Goal: Task Accomplishment & Management: Use online tool/utility

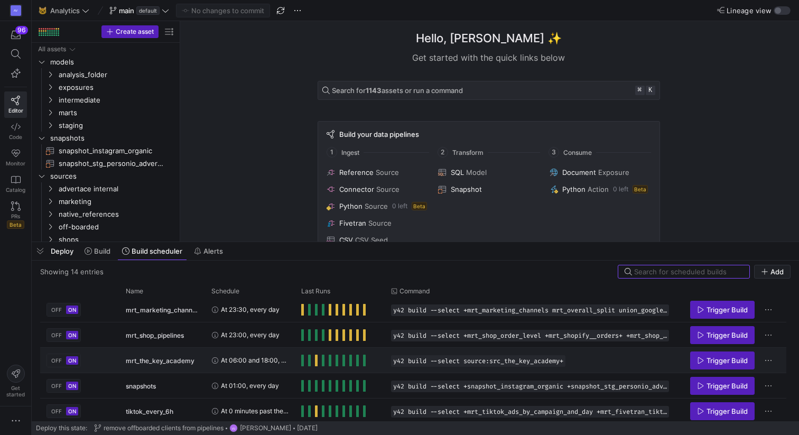
scroll to position [234, 0]
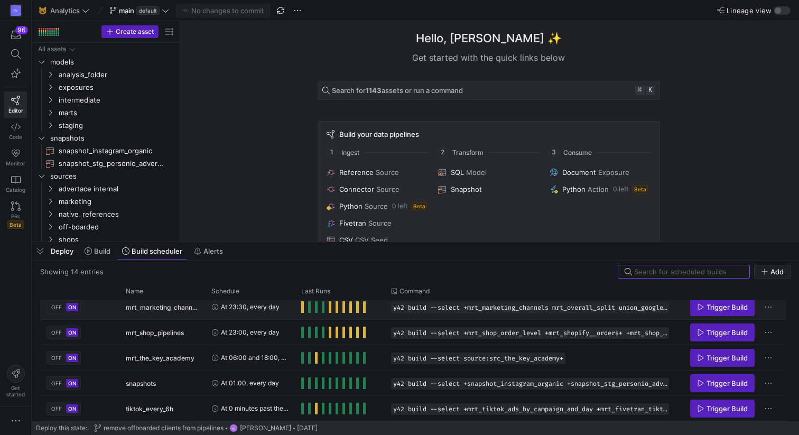
click at [302, 309] on span "Press SPACE to select this row." at bounding box center [302, 307] width 3 height 12
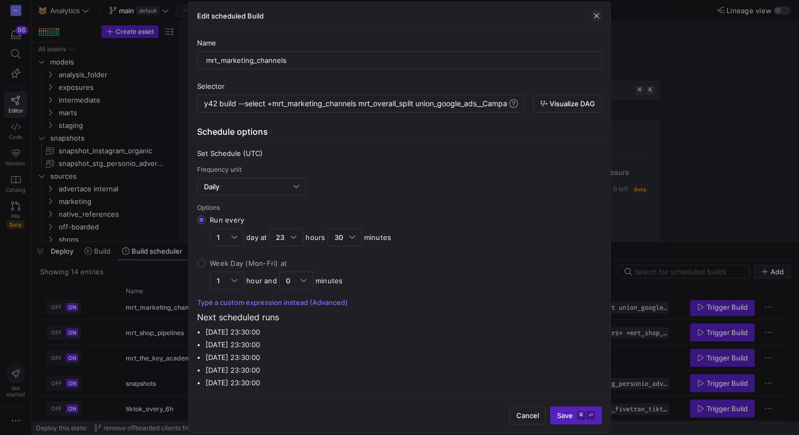
click at [600, 12] on span "button" at bounding box center [596, 16] width 11 height 11
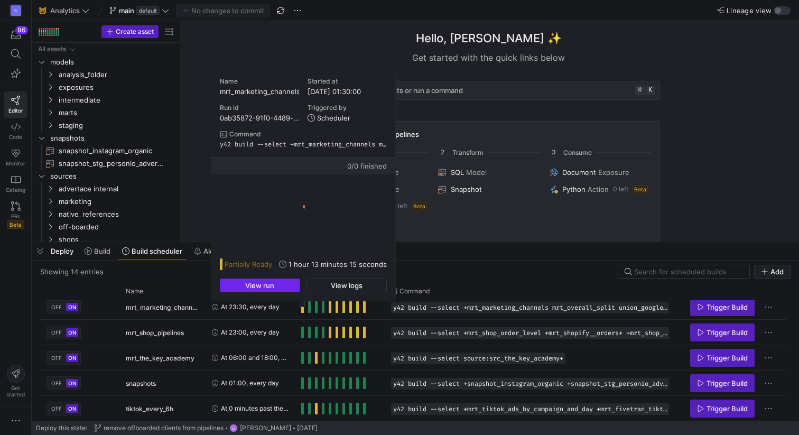
click at [287, 287] on span "button" at bounding box center [259, 285] width 79 height 13
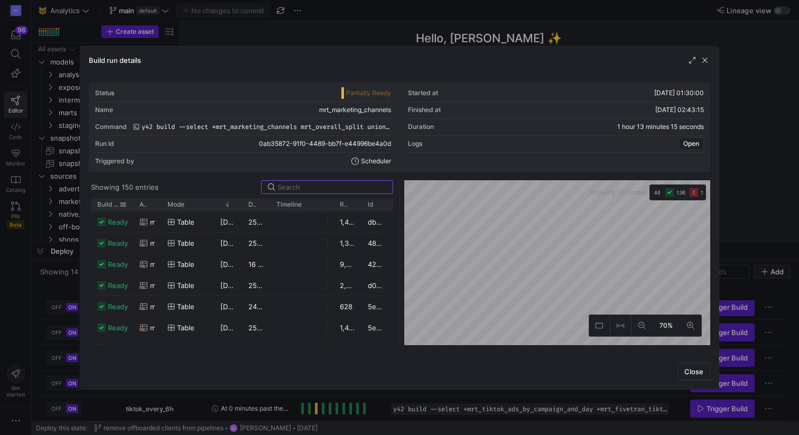
click at [105, 202] on span "Build status" at bounding box center [108, 204] width 22 height 7
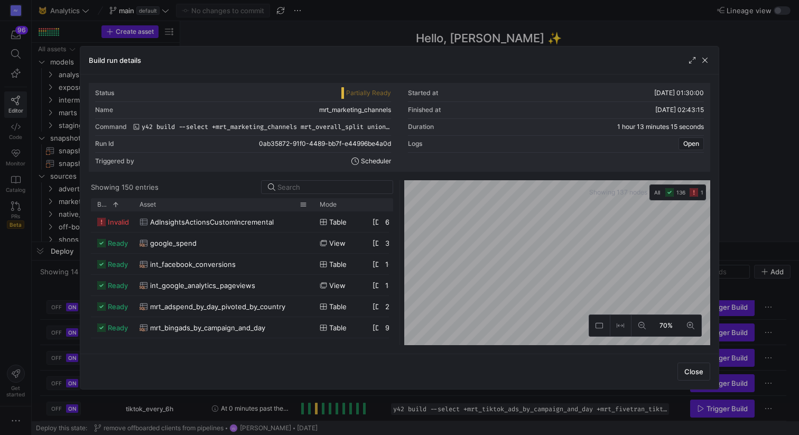
drag, startPoint x: 159, startPoint y: 204, endPoint x: 311, endPoint y: 210, distance: 152.3
click at [311, 210] on div at bounding box center [313, 204] width 4 height 13
click at [705, 62] on span "button" at bounding box center [705, 60] width 11 height 11
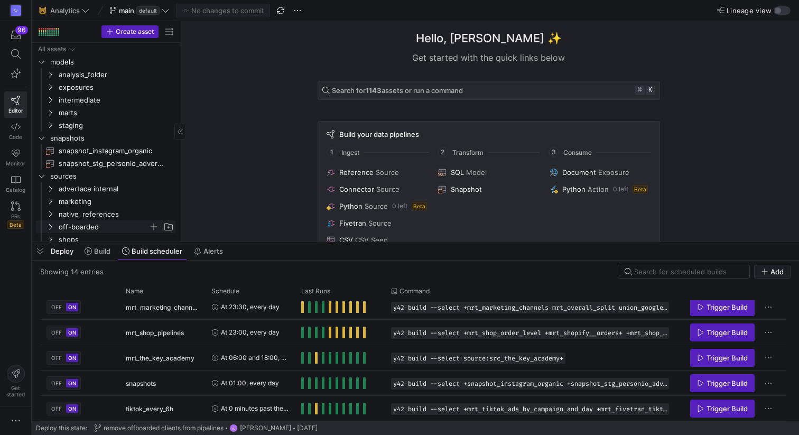
scroll to position [17, 0]
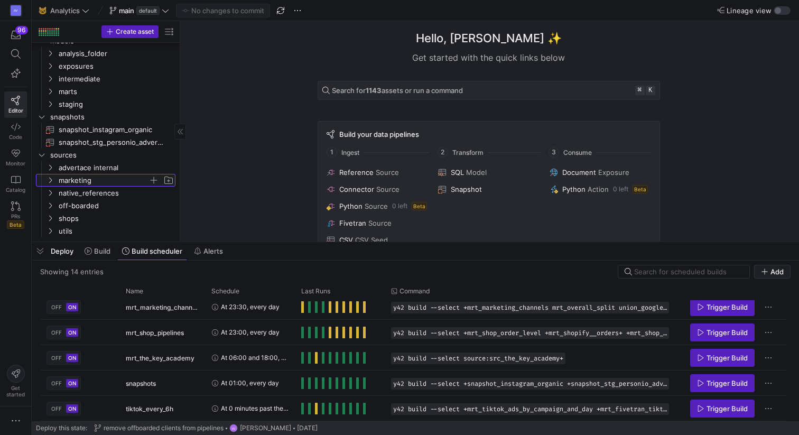
click at [52, 182] on icon "Press SPACE to select this row." at bounding box center [49, 180] width 7 height 6
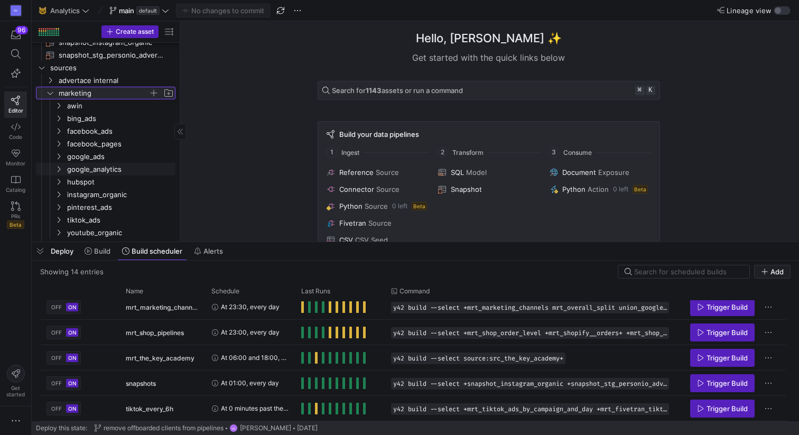
scroll to position [0, 0]
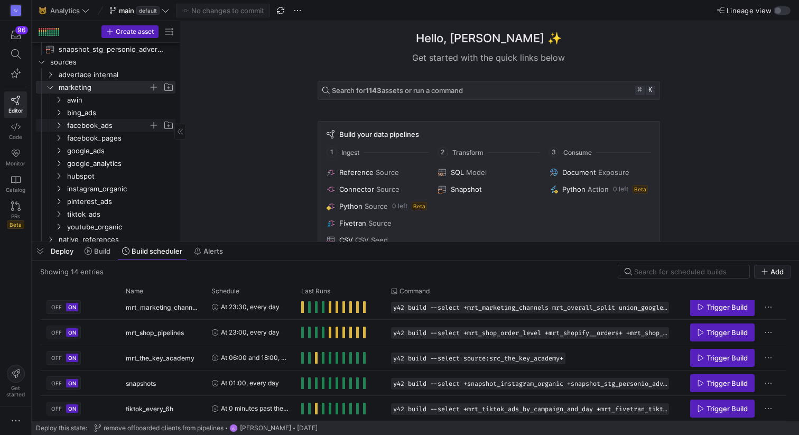
click at [90, 127] on span "facebook_ads" at bounding box center [107, 125] width 81 height 12
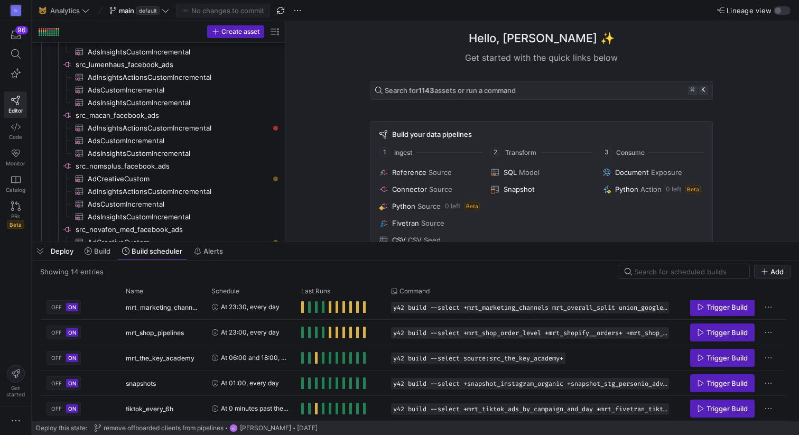
drag, startPoint x: 180, startPoint y: 109, endPoint x: 296, endPoint y: 111, distance: 115.7
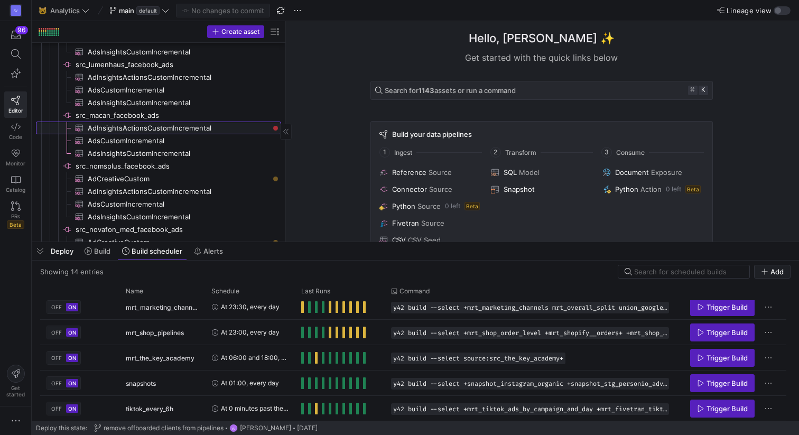
click at [197, 128] on span "AdInsightsActionsCustomIncremental​​​​​​​​​" at bounding box center [178, 128] width 181 height 12
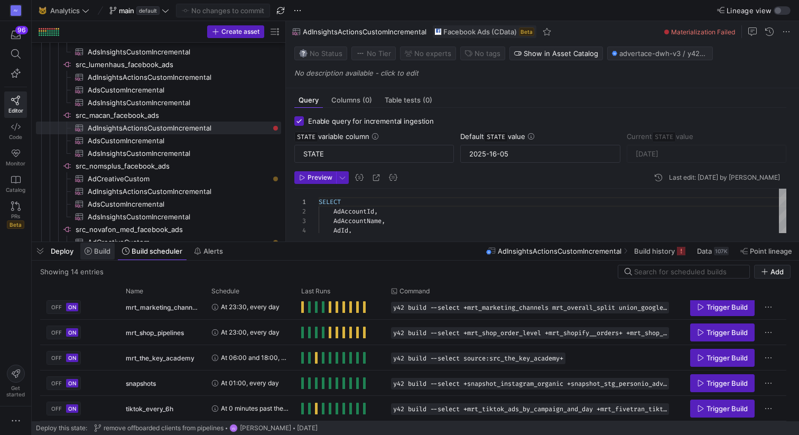
click at [97, 251] on span "Build" at bounding box center [102, 251] width 16 height 8
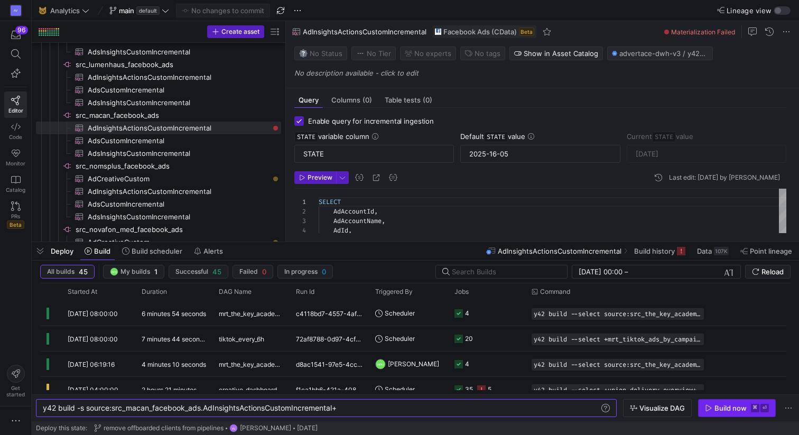
type textarea "y42 build -s source:src_macan_facebook_ads.AdInsightsActionsCustomIncremental+"
click at [737, 411] on div "Build now" at bounding box center [730, 408] width 32 height 8
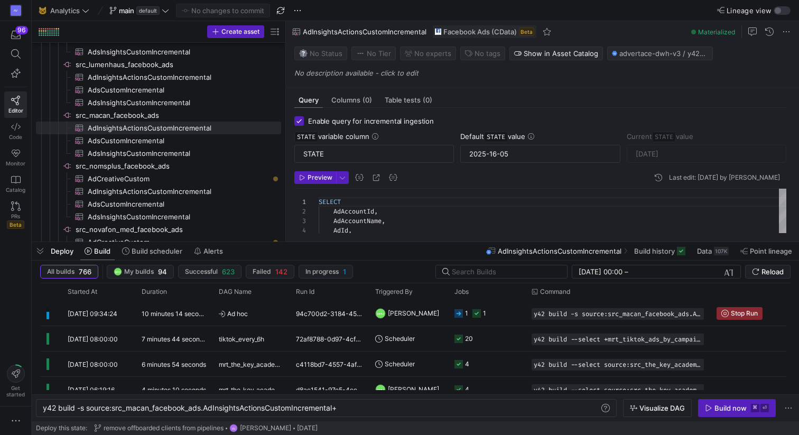
type input "2025-09-20"
